Goal: Task Accomplishment & Management: Complete application form

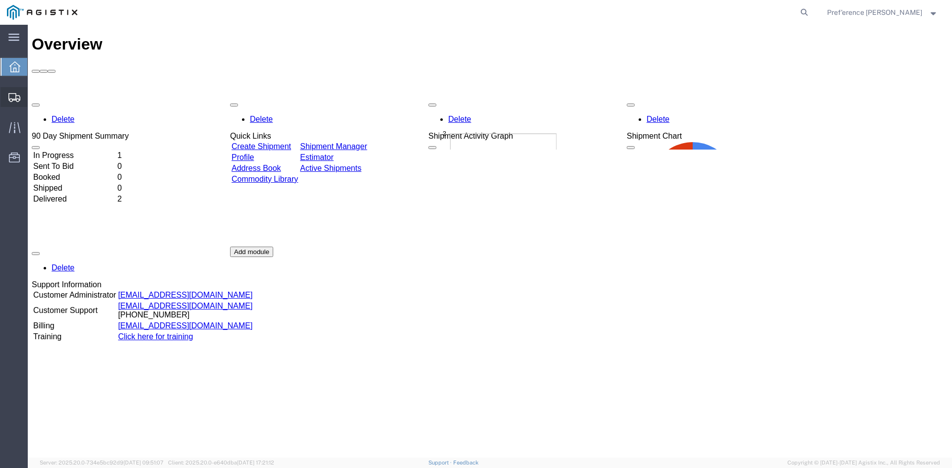
click at [0, 0] on span "Create Shipment" at bounding box center [0, 0] width 0 height 0
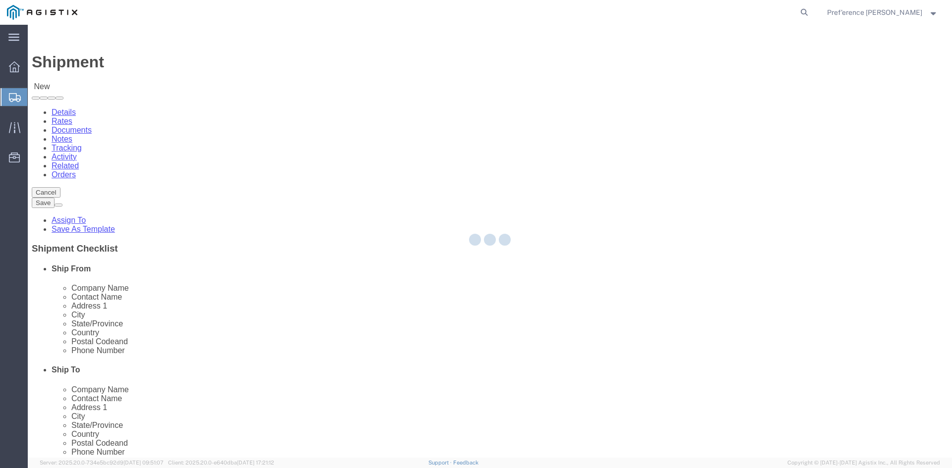
select select
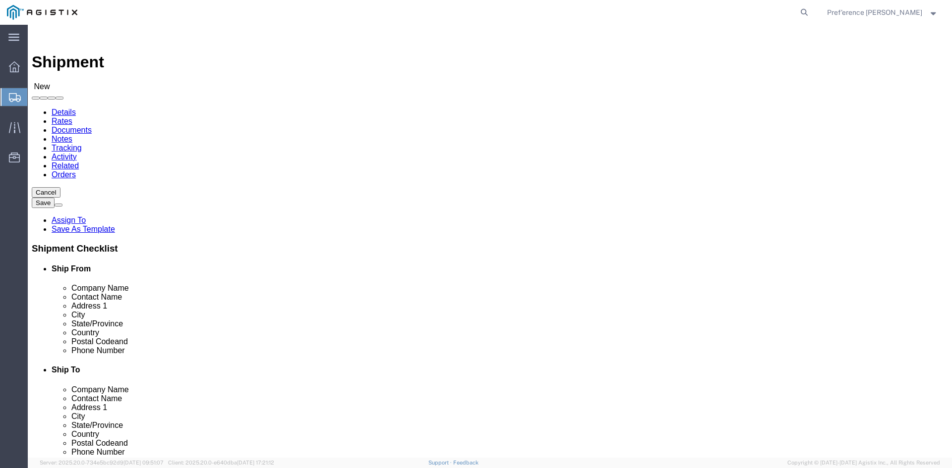
click select "Select KF Valves PG&E"
select select "9596"
click select "Select KF Valves PG&E"
select select
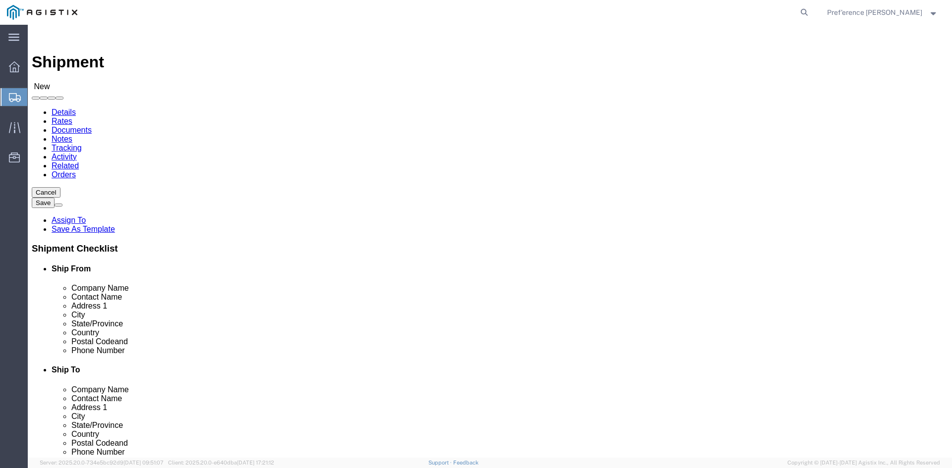
click select "Select All Others [GEOGRAPHIC_DATA] [GEOGRAPHIC_DATA] [GEOGRAPHIC_DATA] [GEOGRA…"
select select "19745"
click select "Select All Others [GEOGRAPHIC_DATA] [GEOGRAPHIC_DATA] [GEOGRAPHIC_DATA] [GEOGRA…"
click input "text"
type input "k"
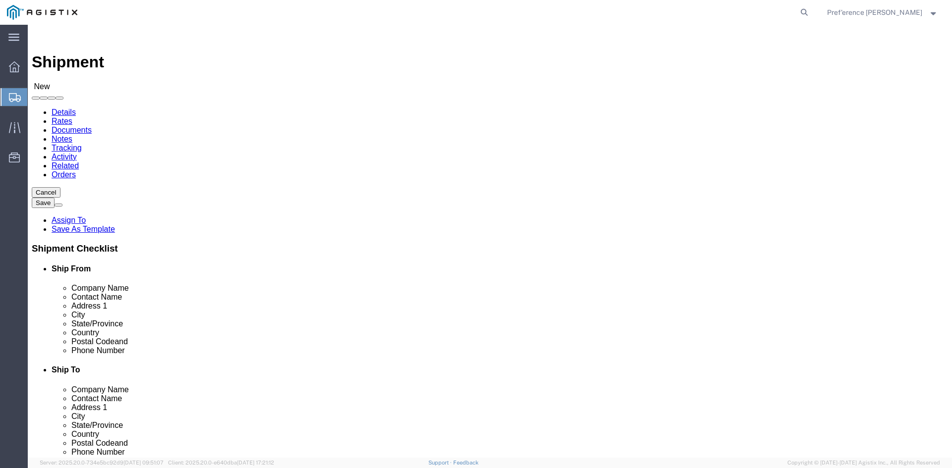
type input "KF VALVES"
type input "PREF'ERENCE [PERSON_NAME]"
type input "2"
type input "[STREET_ADDRESS]"
type input "[GEOGRAPHIC_DATA]"
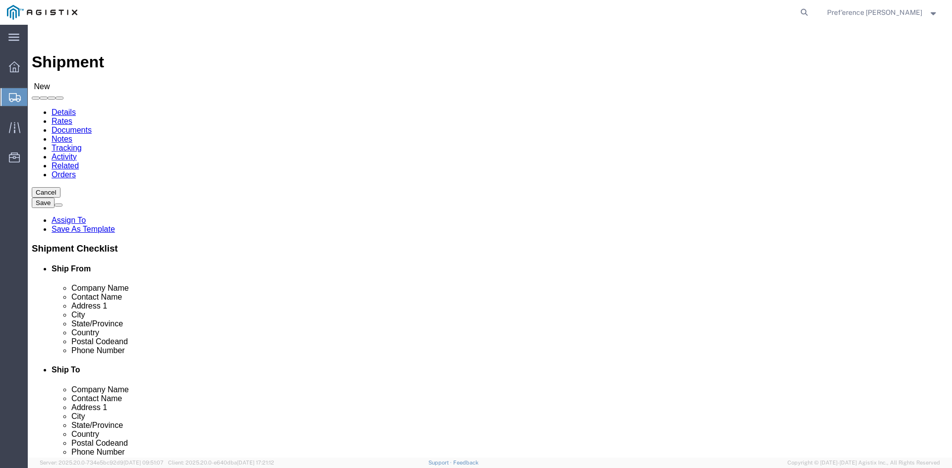
type input "T"
type input "77041"
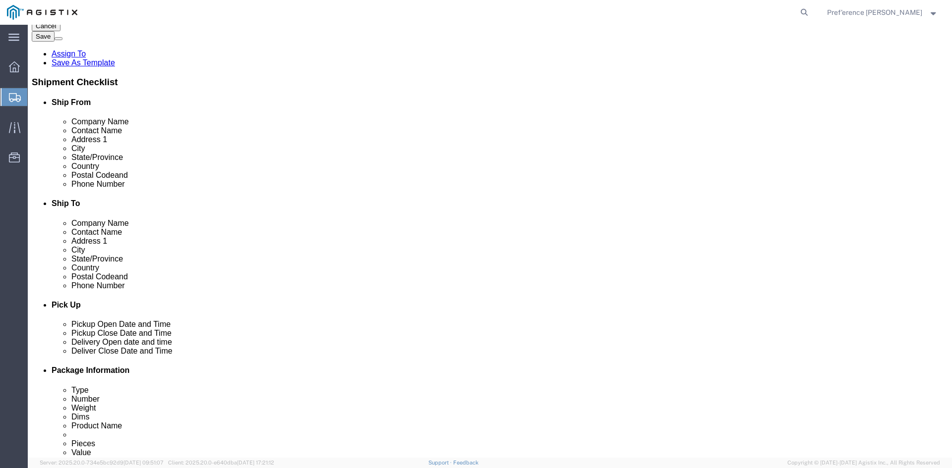
scroll to position [50, 0]
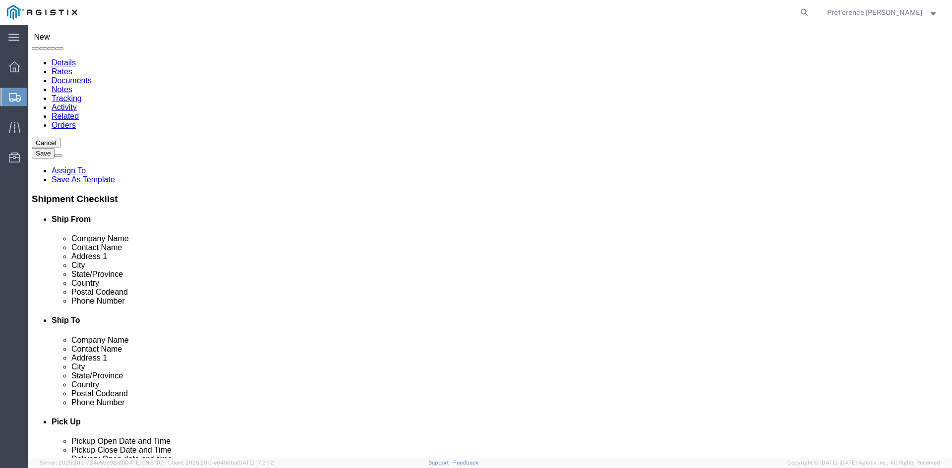
type input "2816715131"
click input "text"
type input "M"
type input ","
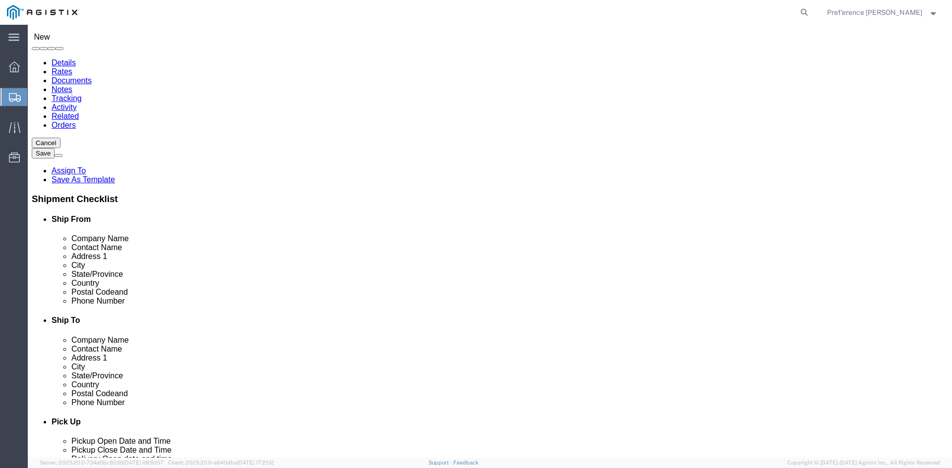
type input "MROIS"
click input "text"
type input "[PERSON_NAME]"
type input "[STREET_ADDRESS]"
type input "[GEOGRAPHIC_DATA]"
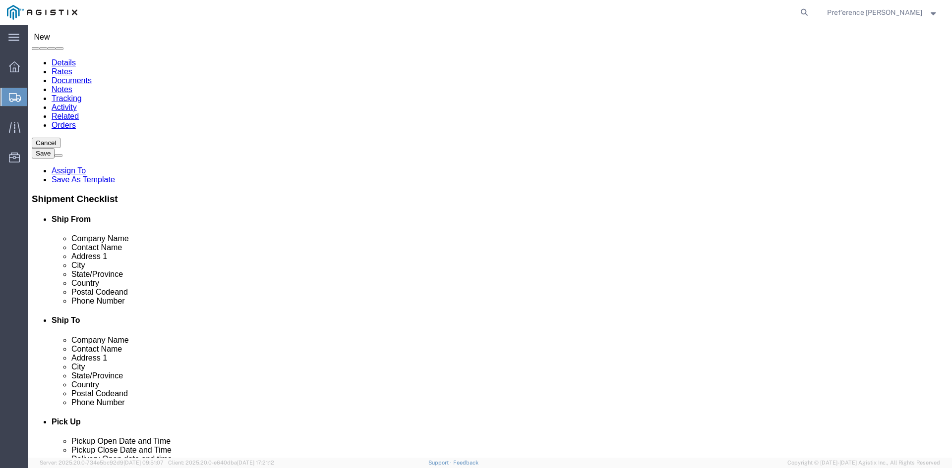
type input "C"
type input "CA"
click input "Postal Code"
type input "93725"
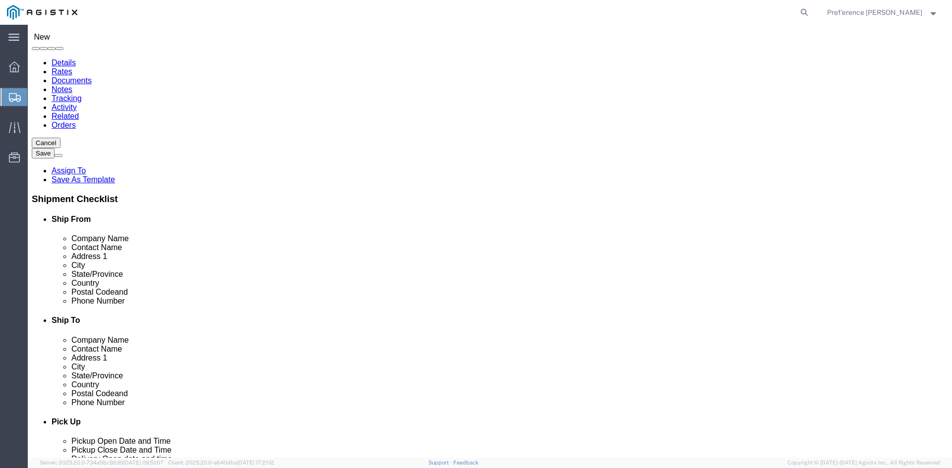
click input "text"
paste input "[PHONE_NUMBER]"
type input "[PHONE_NUMBER]"
drag, startPoint x: 510, startPoint y: 219, endPoint x: 482, endPoint y: 224, distance: 28.6
click div "Company Name MROIS"
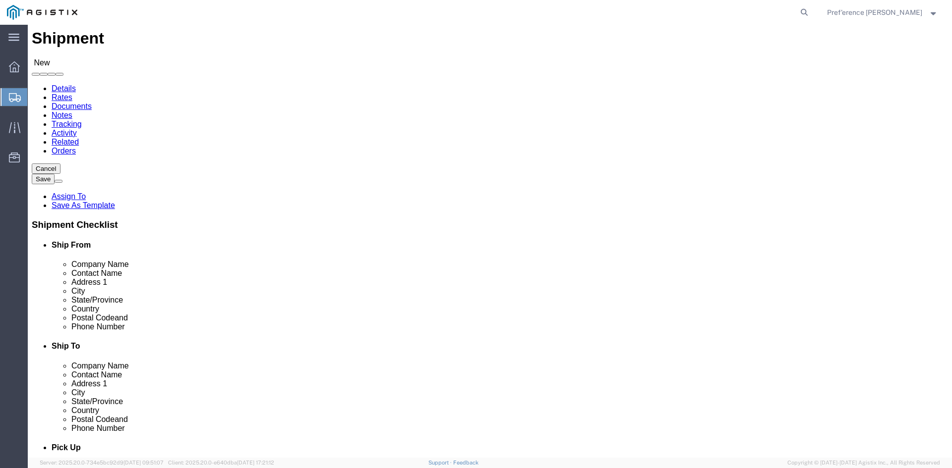
scroll to position [0, 0]
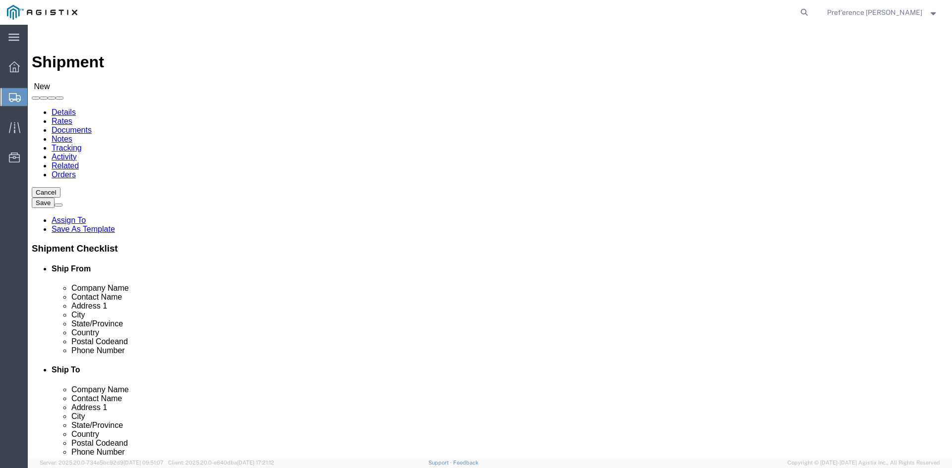
type input "PG&E"
click label "Company Name"
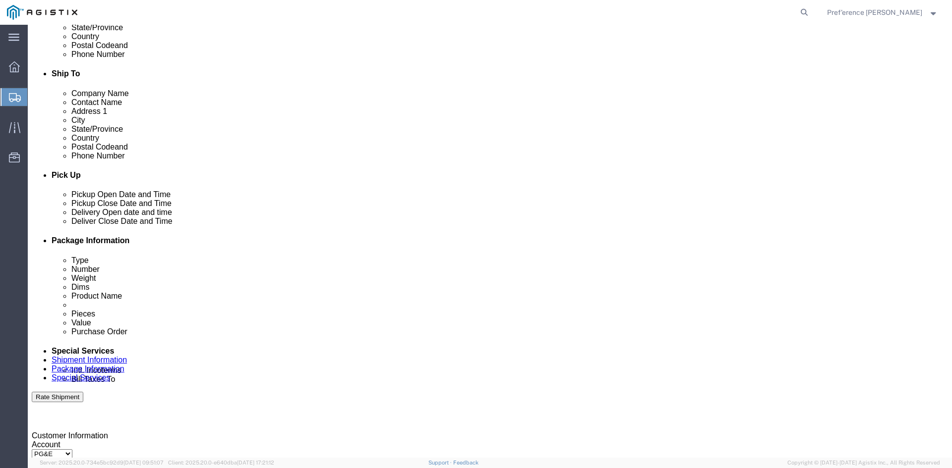
scroll to position [297, 0]
click div "[DATE] 10:00 AM"
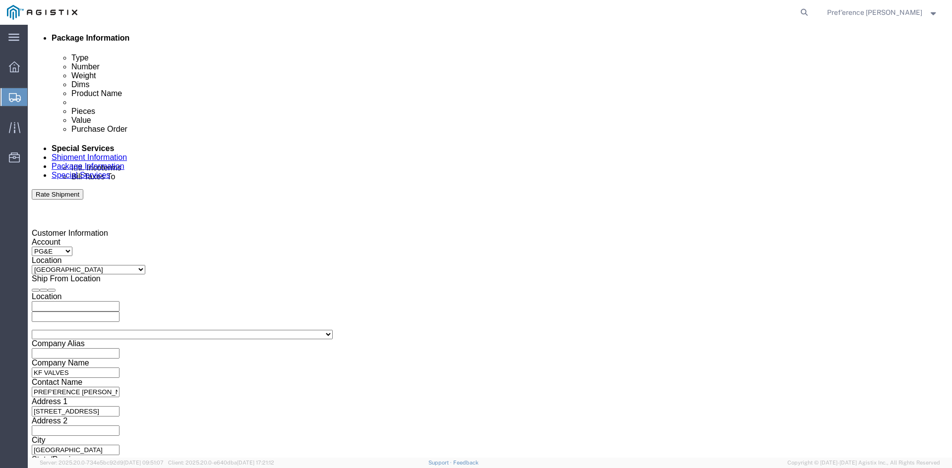
click button "Apply"
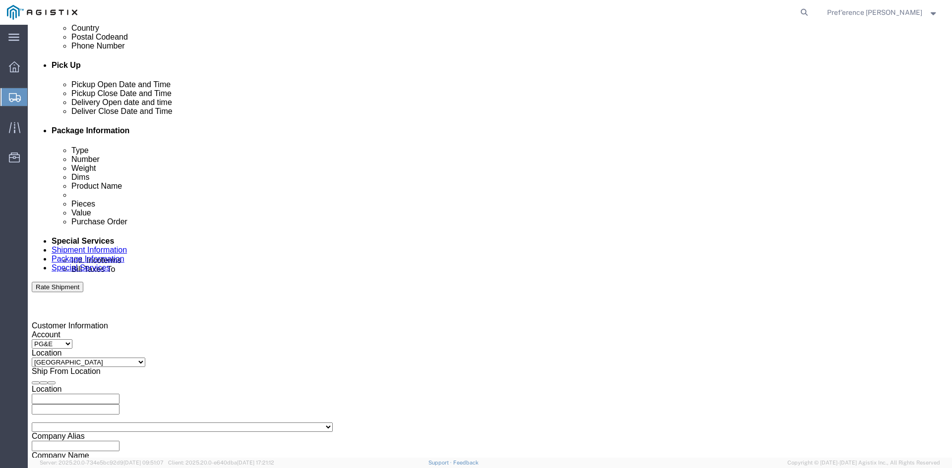
scroll to position [400, 0]
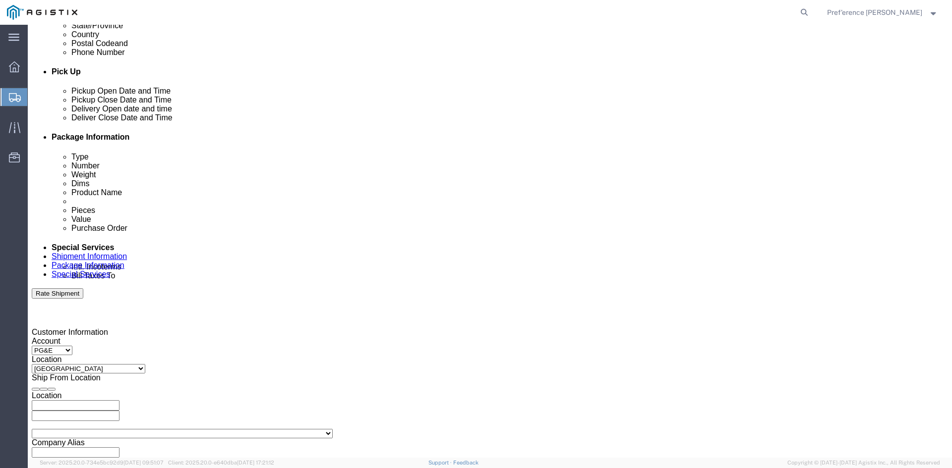
click div "[DATE] 10:00 AM"
click button "Apply"
click div "[DATE] 11:00 AM"
click input "11:00 AM"
click button "Apply"
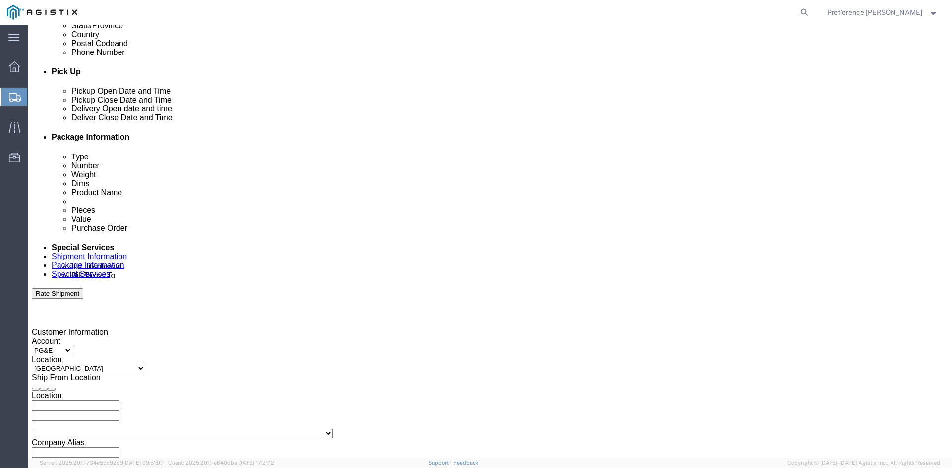
click div "[DATE] 5:00 PM"
type input "4:30 PM"
click button "Apply"
click div
click div "[DATE] 4:30 PM"
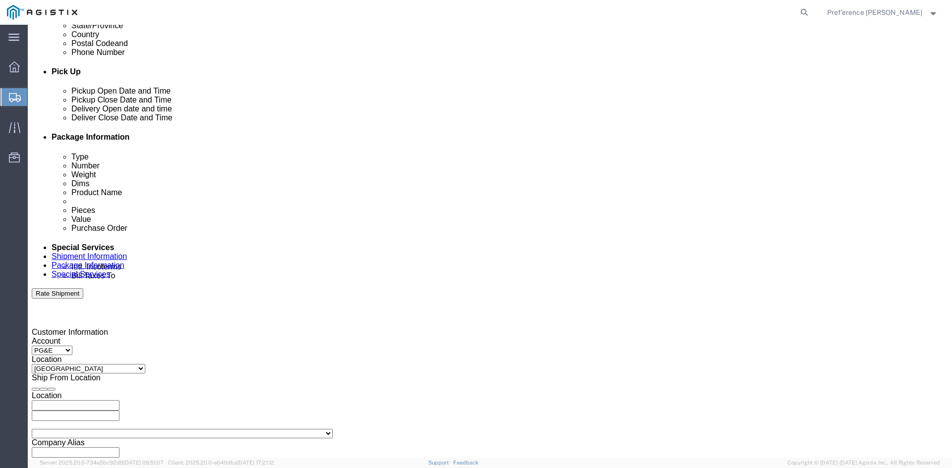
click button "Apply"
click div
click input "6:00 PM"
type input "8:00 AM"
click button "Apply"
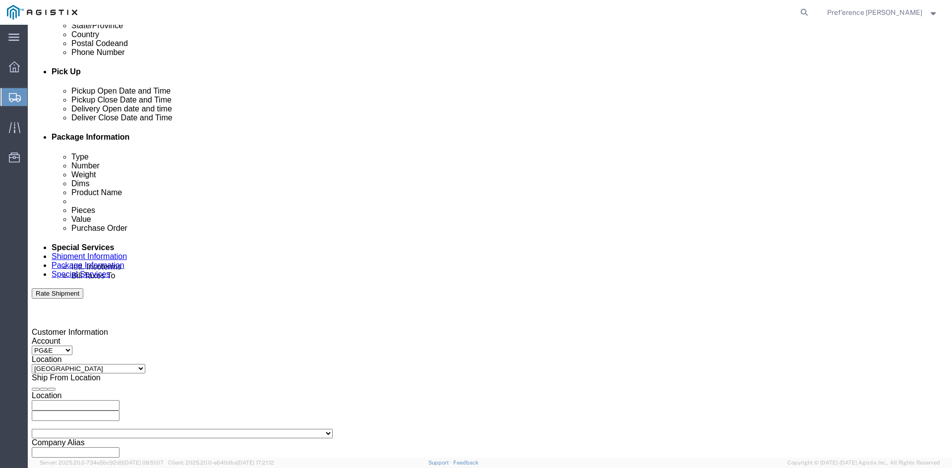
click div
click input "9:00 AM"
type input "5:00 PM"
click button "Apply"
click select "Select Account Type Activity ID Airline Appointment Number ASN Batch Request # …"
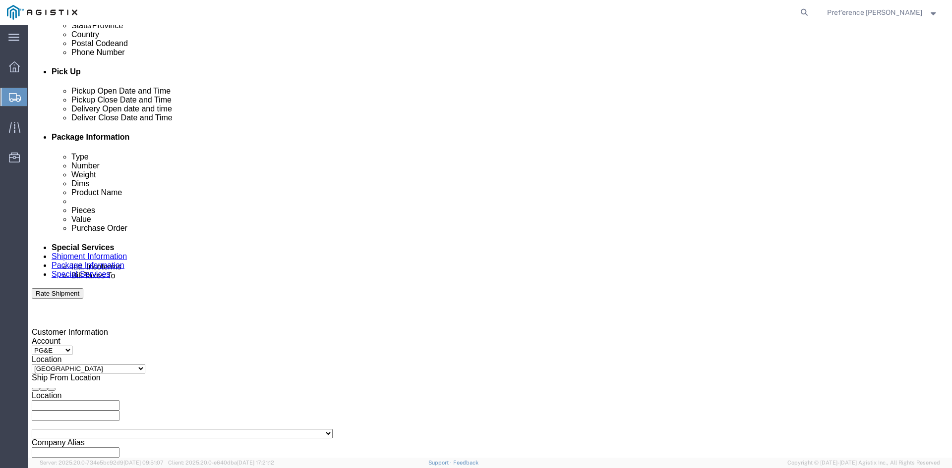
click select "Select Account Type Activity ID Airline Appointment Number ASN Batch Request # …"
click input "text"
type input "3501420659"
click select "Select Account Type Activity ID Airline Appointment Number ASN Batch Request # …"
select select "CUSTREF"
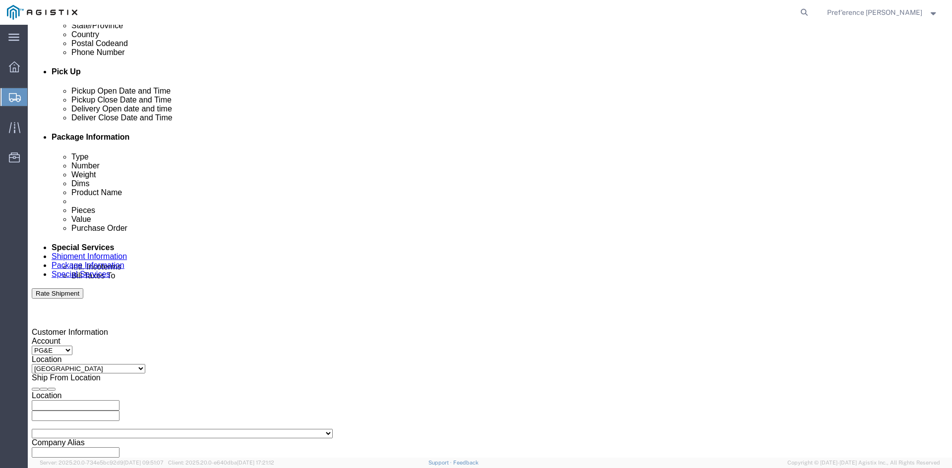
click select "Select Account Type Activity ID Airline Appointment Number ASN Batch Request # …"
click input "text"
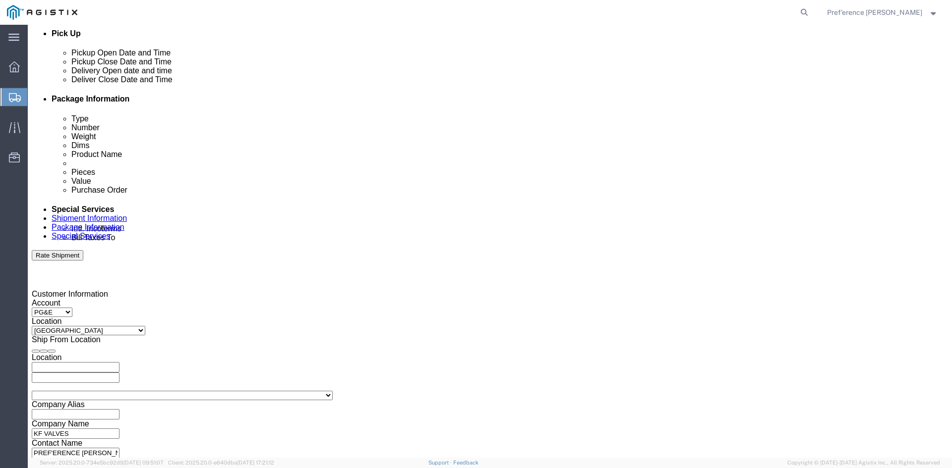
scroll to position [499, 0]
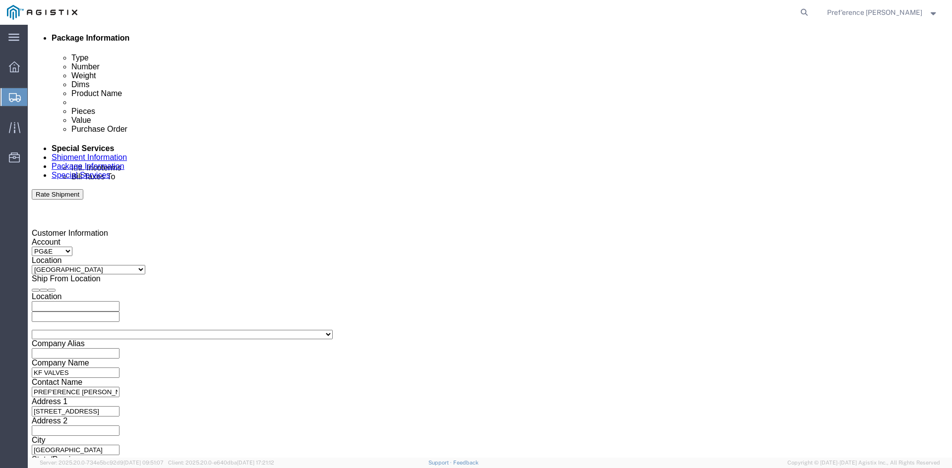
type input "455779"
click button "Continue"
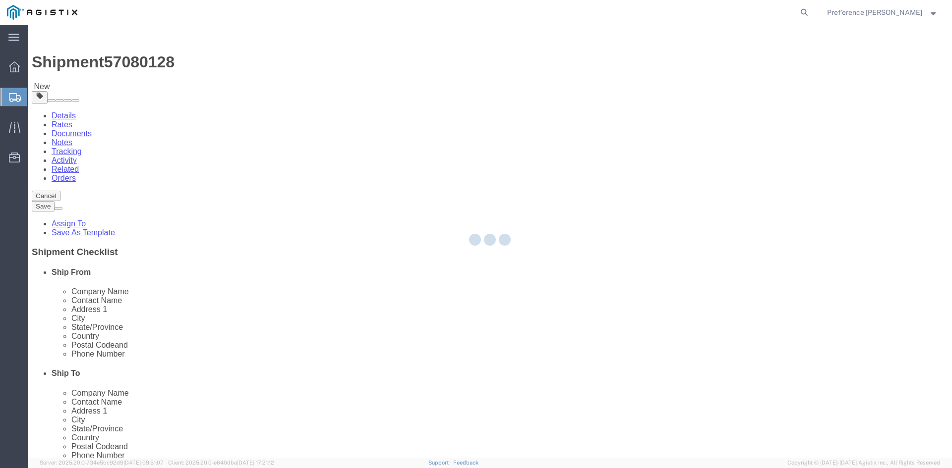
select select "CBOX"
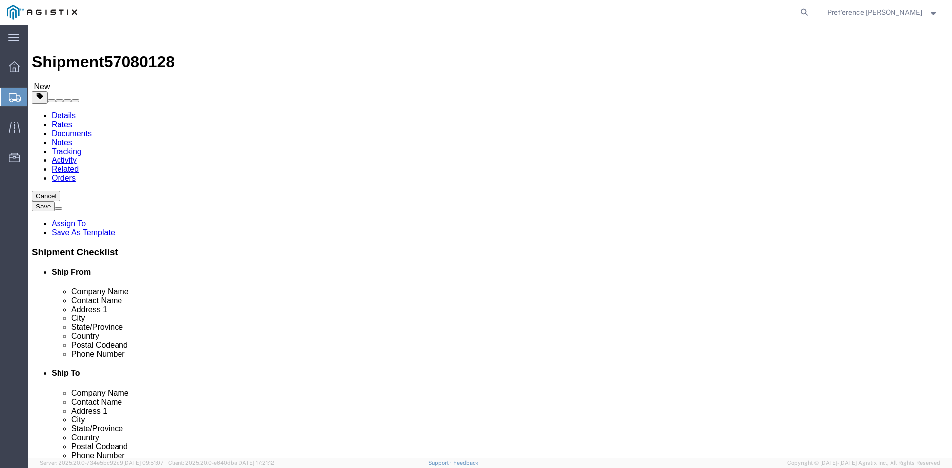
click button "Previous"
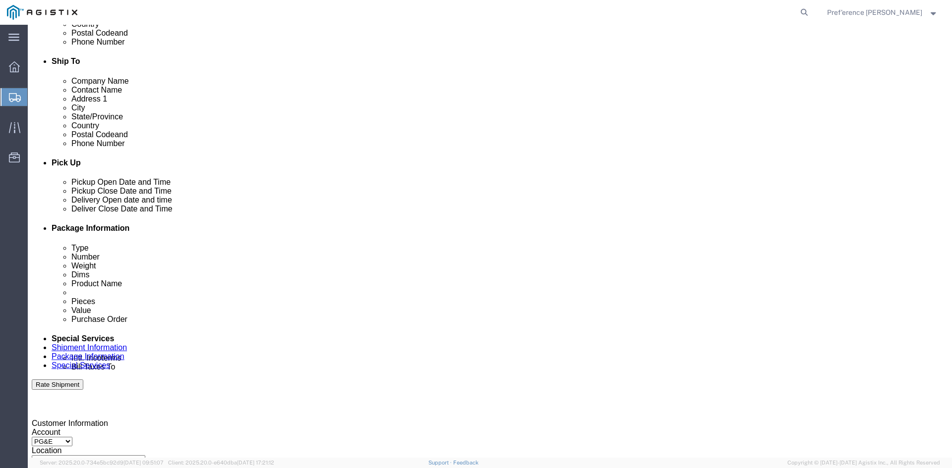
scroll to position [496, 0]
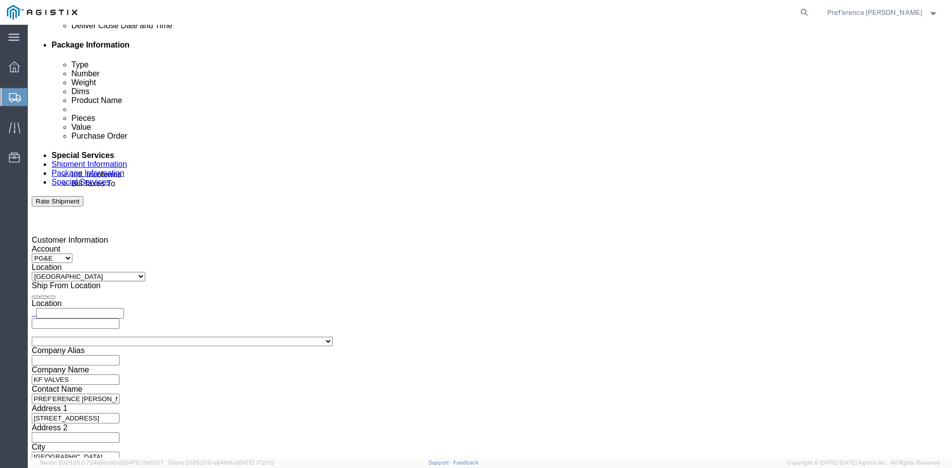
click select "Select Account Type Activity ID Airline Appointment Number ASN Batch Request # …"
select select "PURCHORD"
click select "Select Account Type Activity ID Airline Appointment Number ASN Batch Request # …"
click input "text"
type input "3501418783"
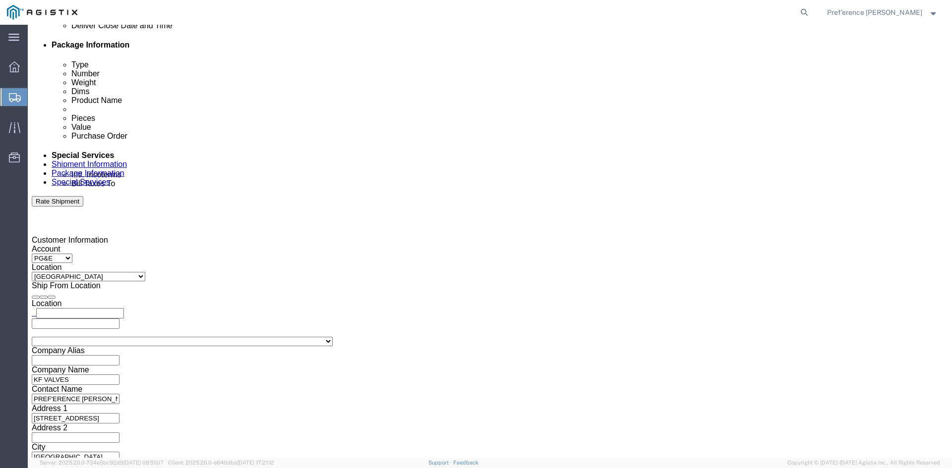
click input "455779"
type input "455779,455668"
click button "Continue"
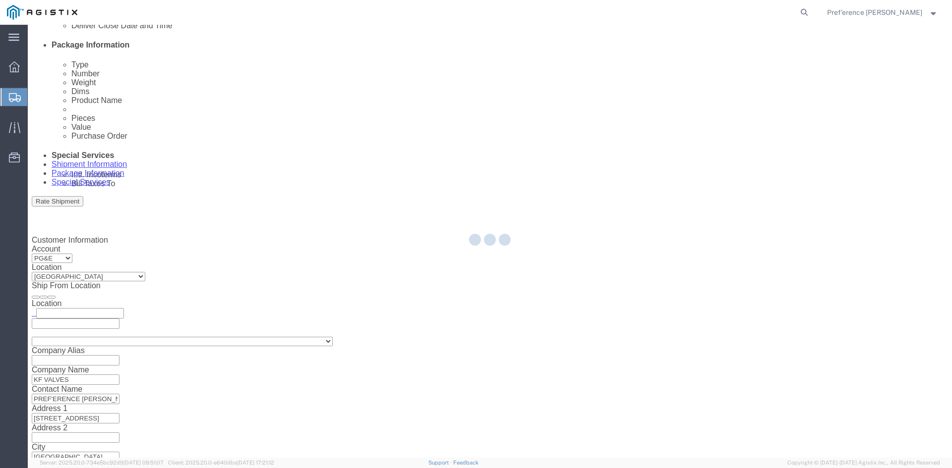
scroll to position [0, 0]
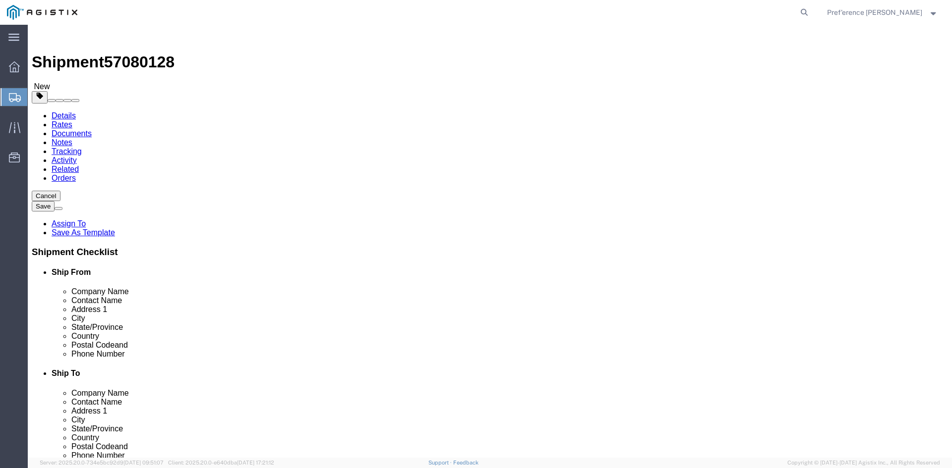
click select "Select Bulk Bundle(s) Cardboard Box(es) Carton(s) Crate(s) Drum(s) (Fiberboard)…"
select select "PSNS"
click select "Select Bulk Bundle(s) Cardboard Box(es) Carton(s) Crate(s) Drum(s) (Fiberboard)…"
click input "1"
type input "2"
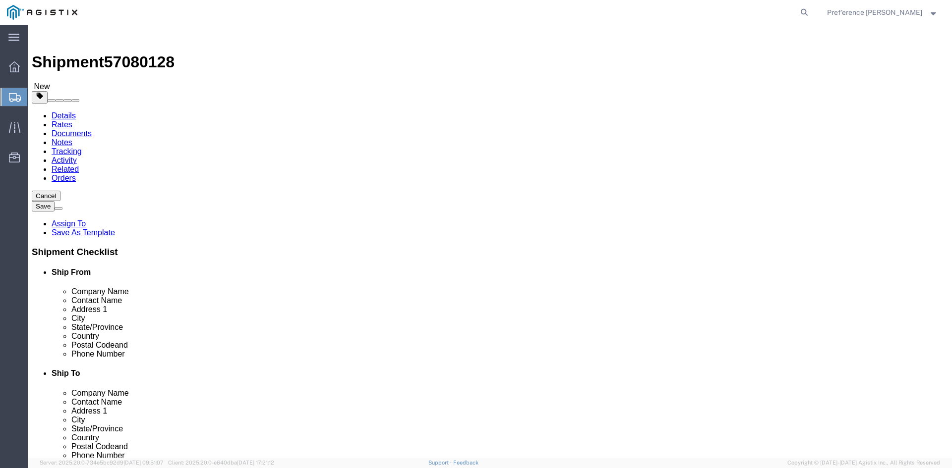
click input "text"
click link "Add Content"
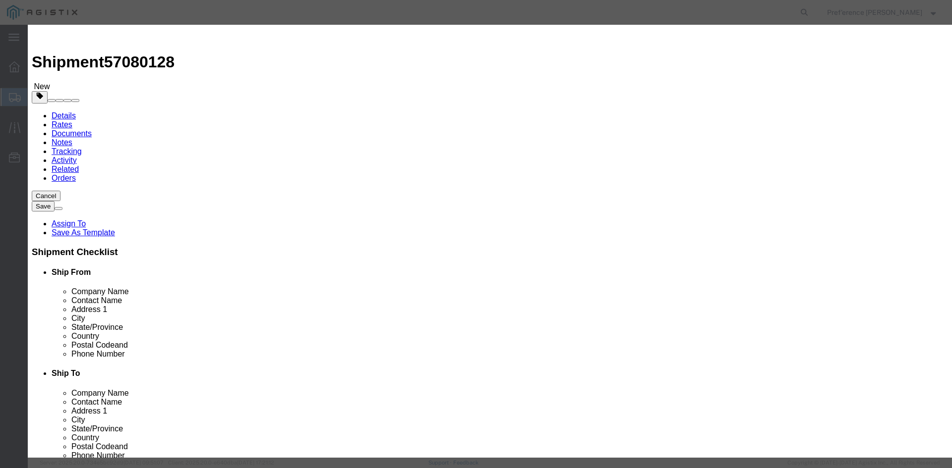
click button "Close"
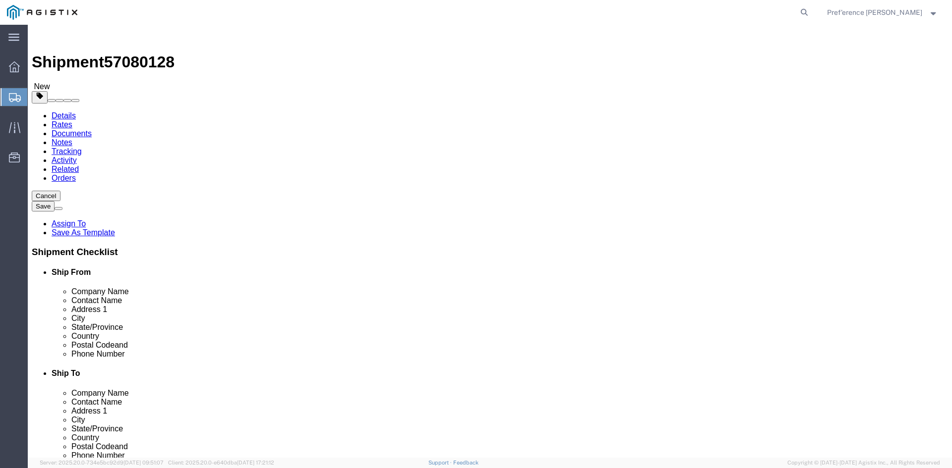
click input "text"
type input "32"
type input "17"
drag, startPoint x: 156, startPoint y: 248, endPoint x: 117, endPoint y: 254, distance: 38.7
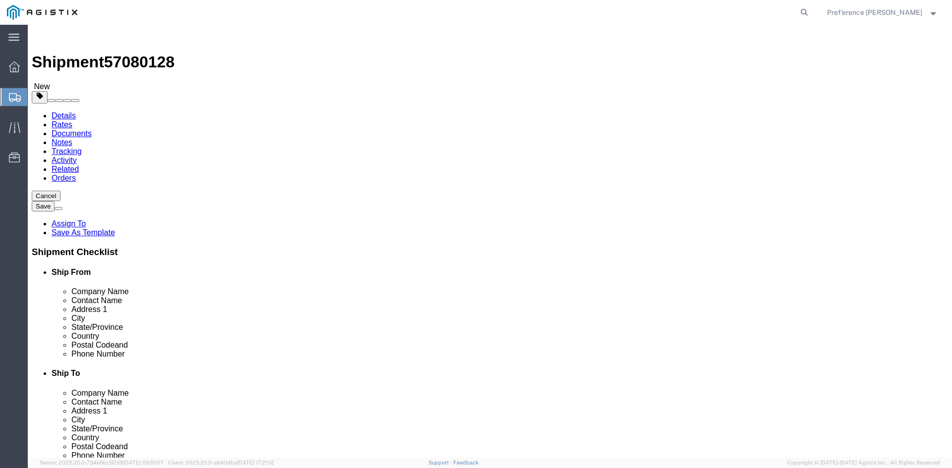
click div "Weight 0.00 Select kgs lbs Ship. t°"
type input "450"
click link "Add Content"
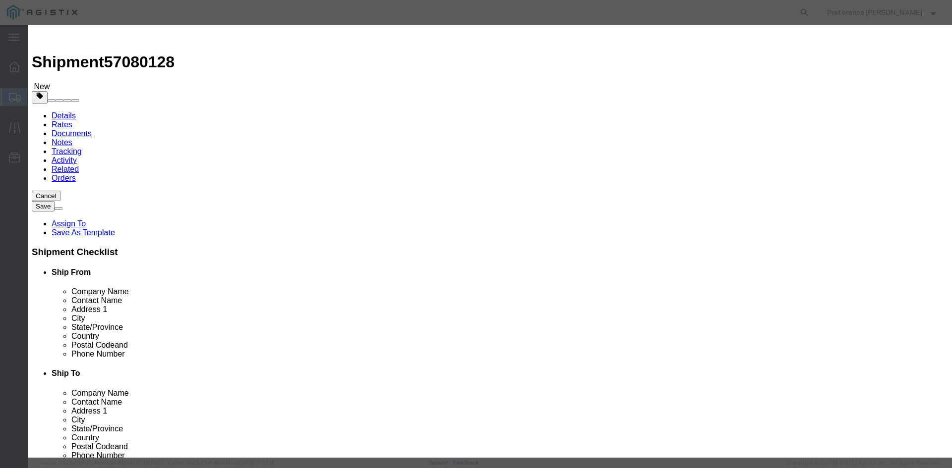
click input "text"
type input "VALVES"
type input "3"
click select "Select Bag Barrels 100Board Feet Bottle Box Blister Pack Carats Can Capsule Car…"
click input "text"
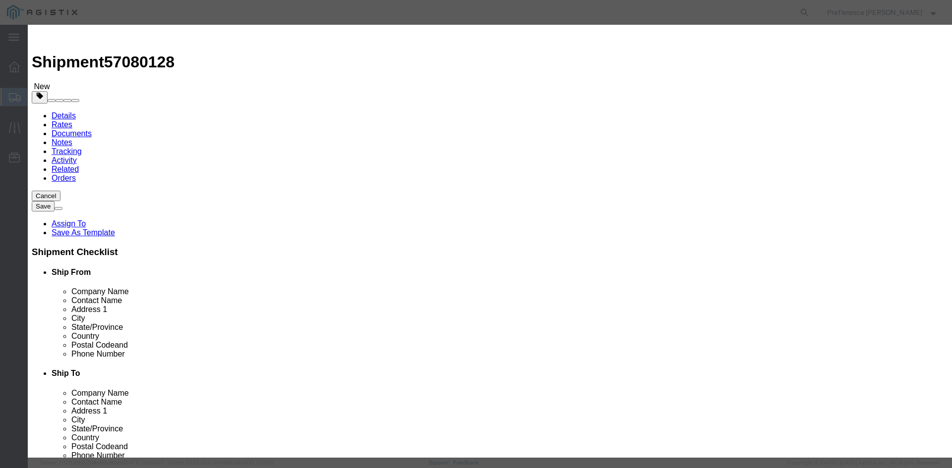
click select "Select 50 55 60 65 70 85 92.5 100 125 175 250 300 400"
select select "60"
click select "Select 50 55 60 65 70 85 92.5 100 125 175 250 300 400"
click input "text"
type input "2202.84"
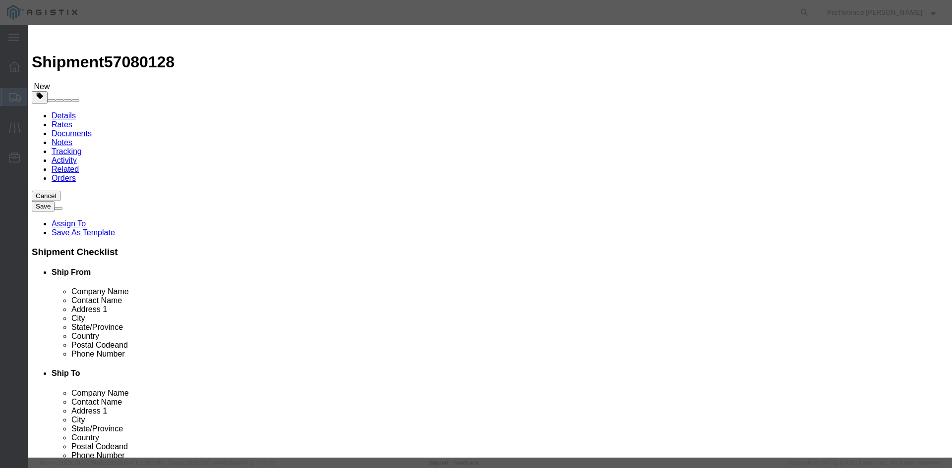
click button "Save & Close"
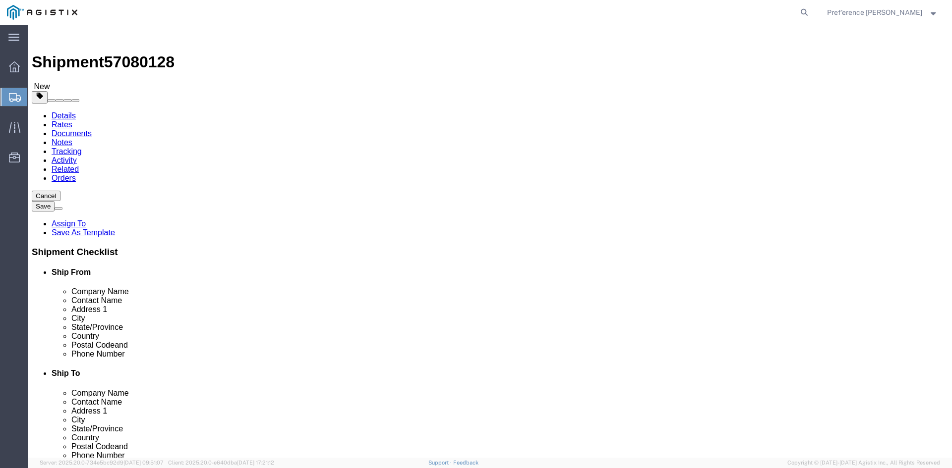
click button "Continue"
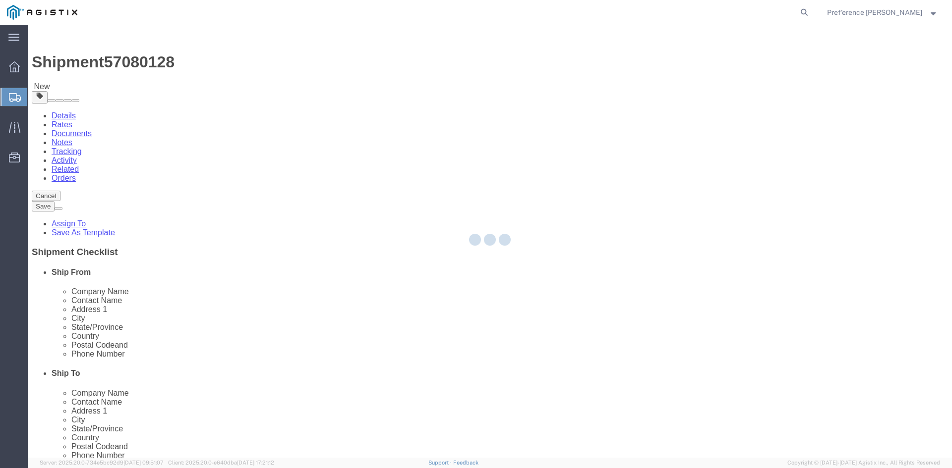
select select
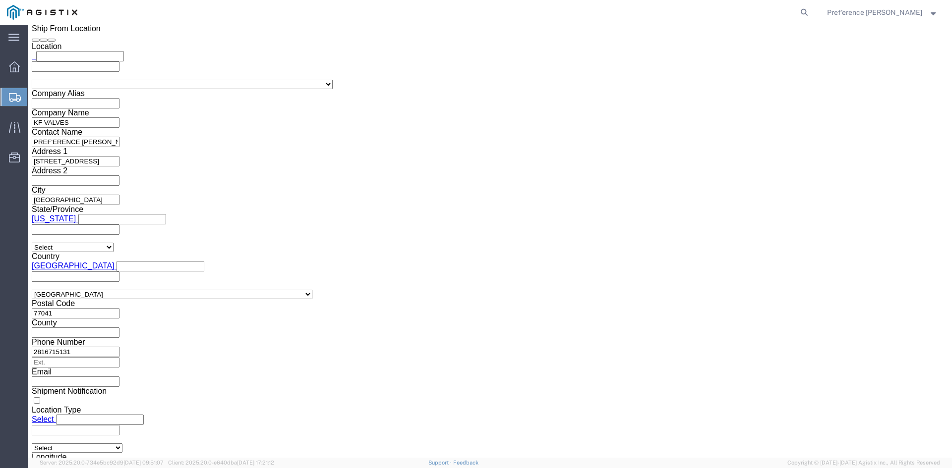
click button "Previous"
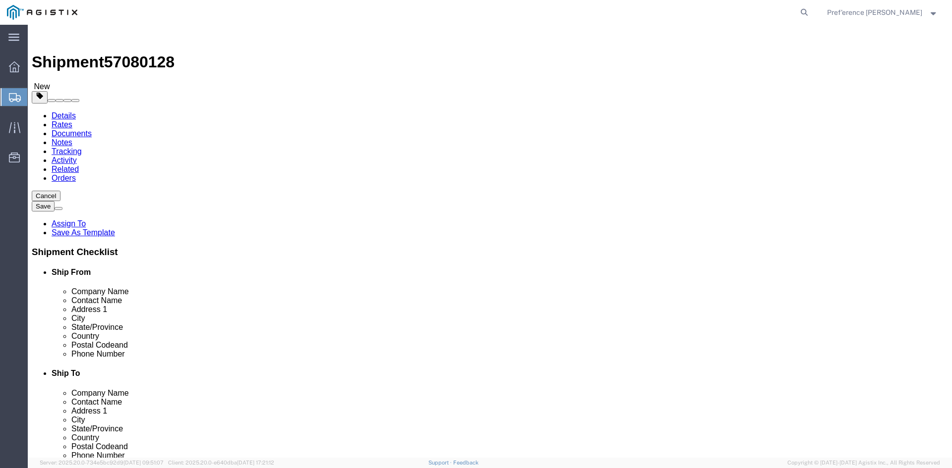
click input "text"
type input "2"
click button "Continue"
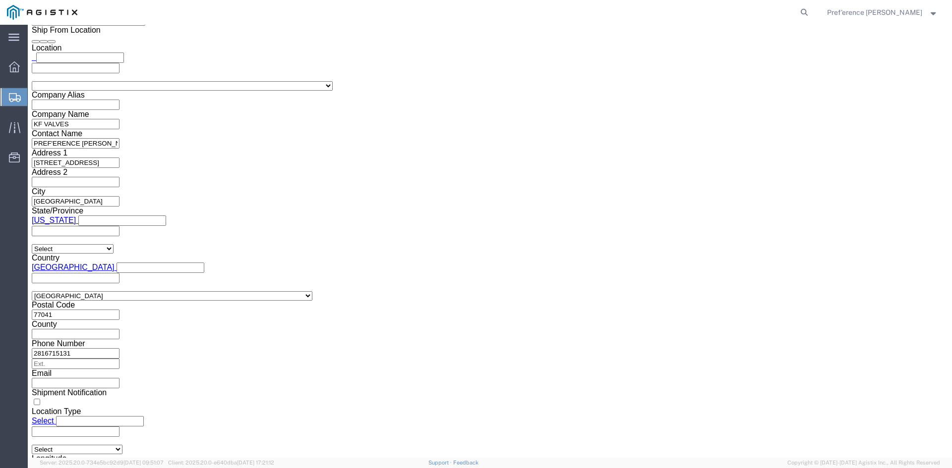
scroll to position [753, 0]
click button "Rate Shipment"
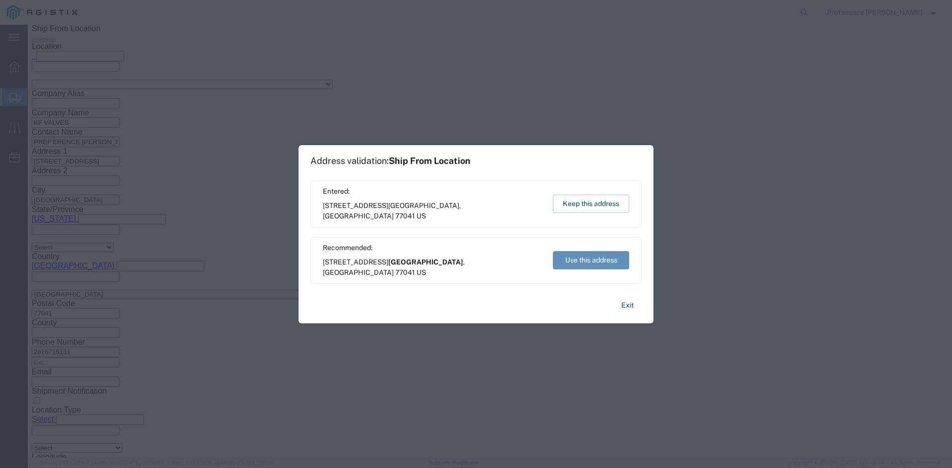
click at [580, 264] on button "Use this address" at bounding box center [591, 260] width 76 height 18
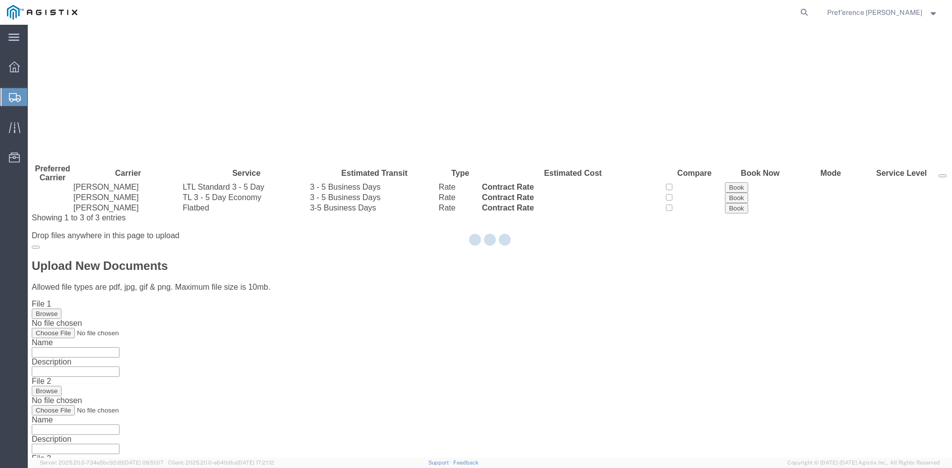
scroll to position [0, 0]
